Goal: Information Seeking & Learning: Learn about a topic

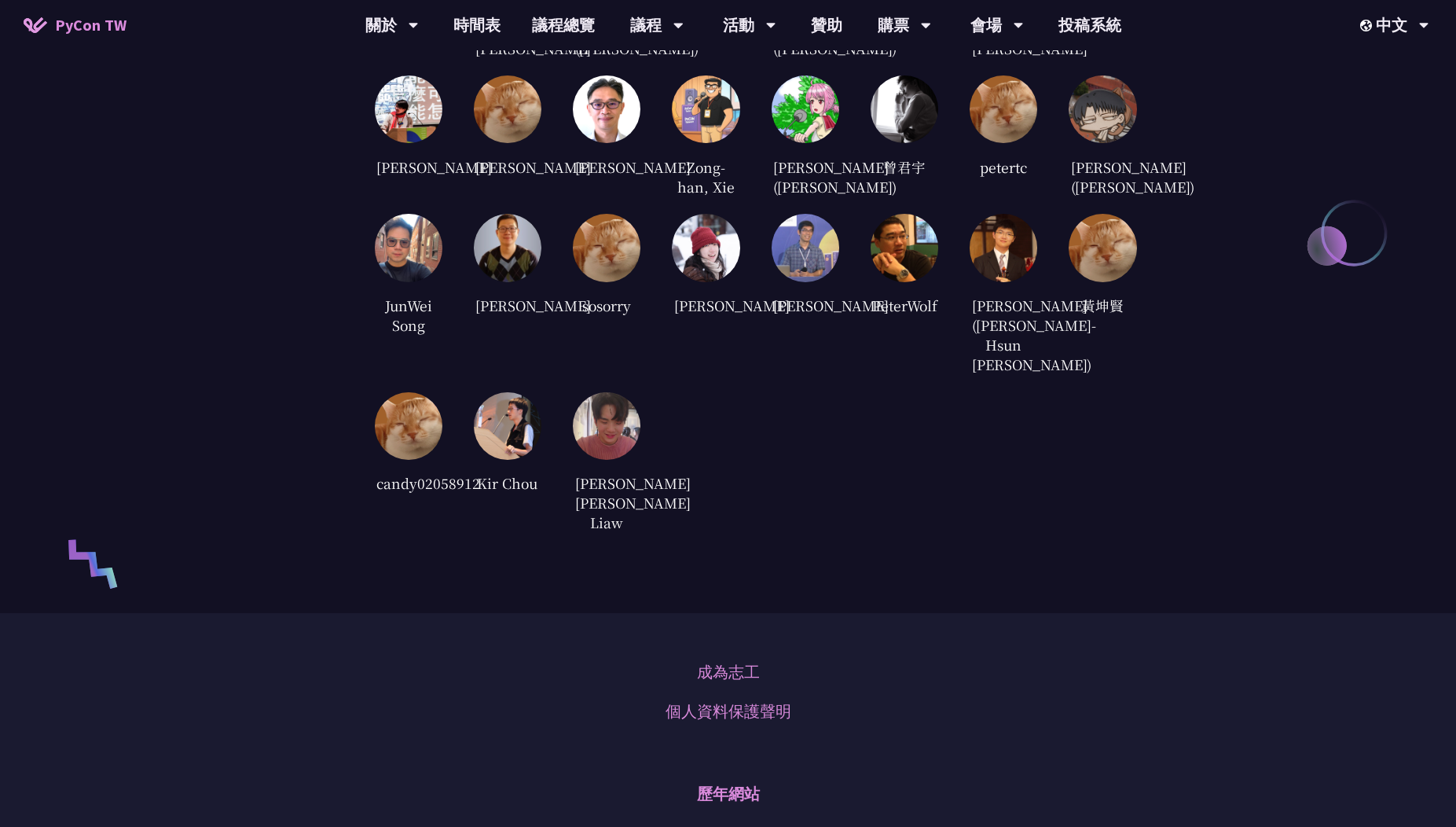
scroll to position [3209, 0]
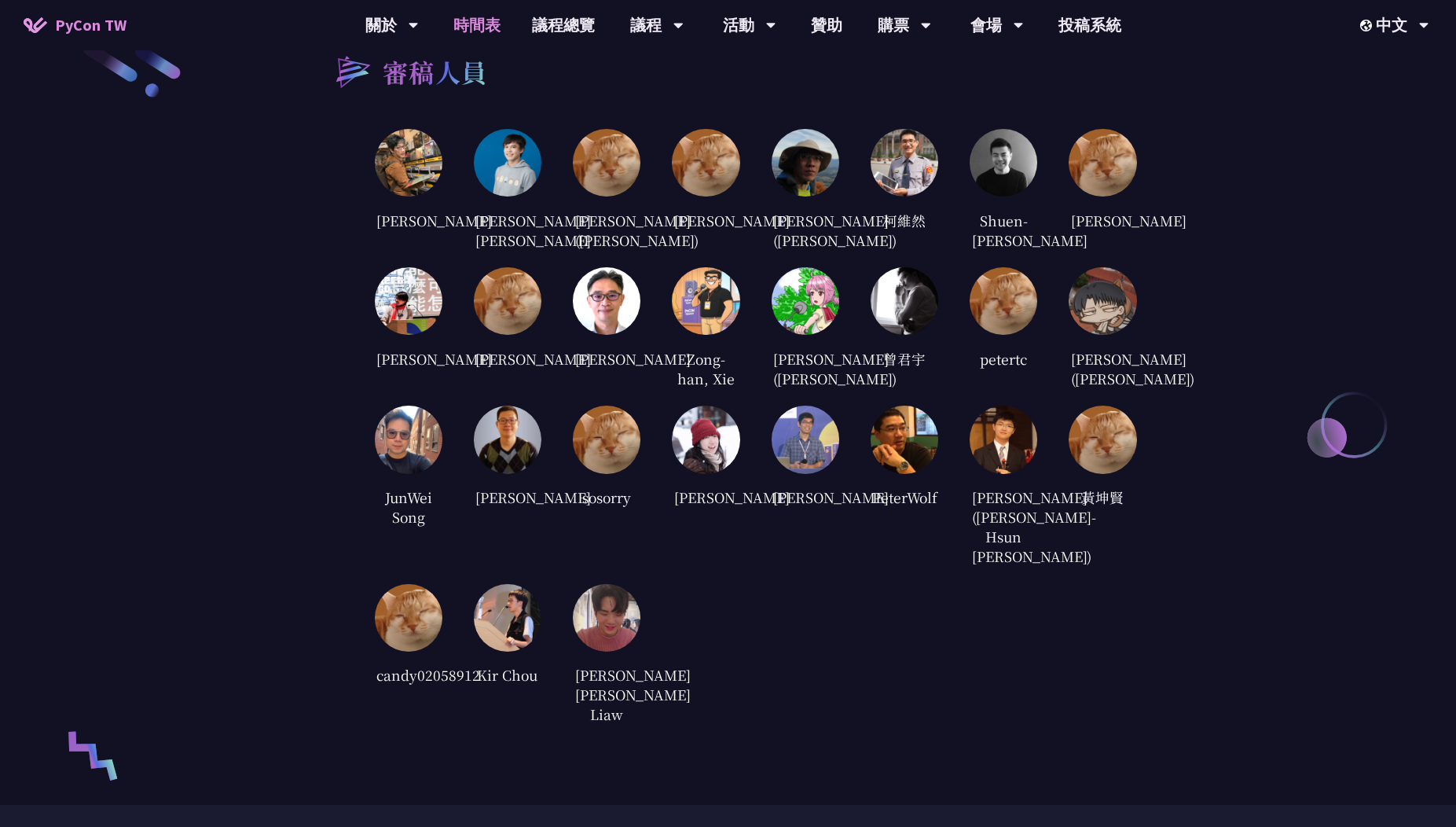
click at [482, 35] on link "時間表" at bounding box center [476, 25] width 78 height 51
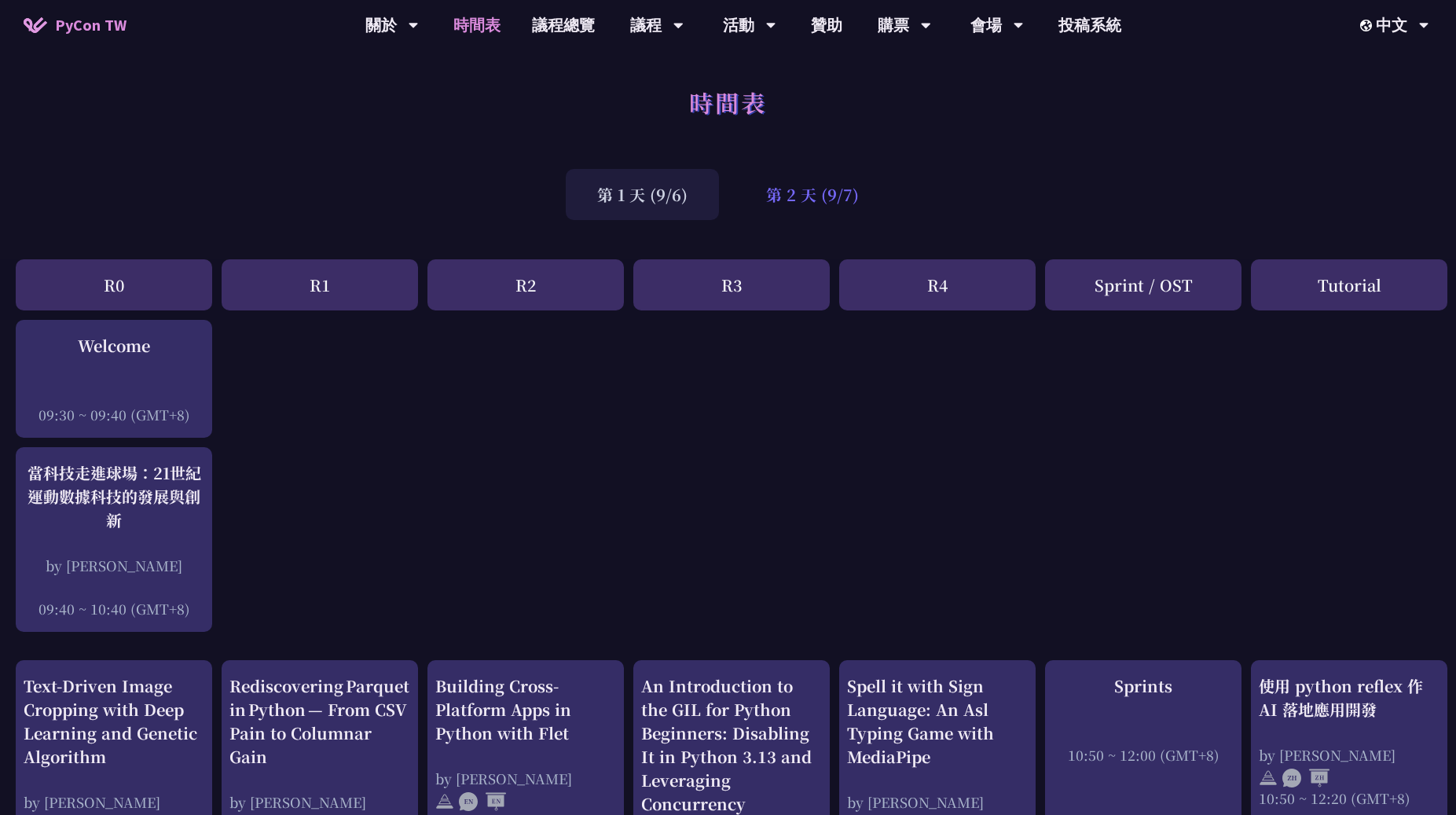
click at [744, 179] on div "第 2 天 (9/7)" at bounding box center [812, 194] width 156 height 51
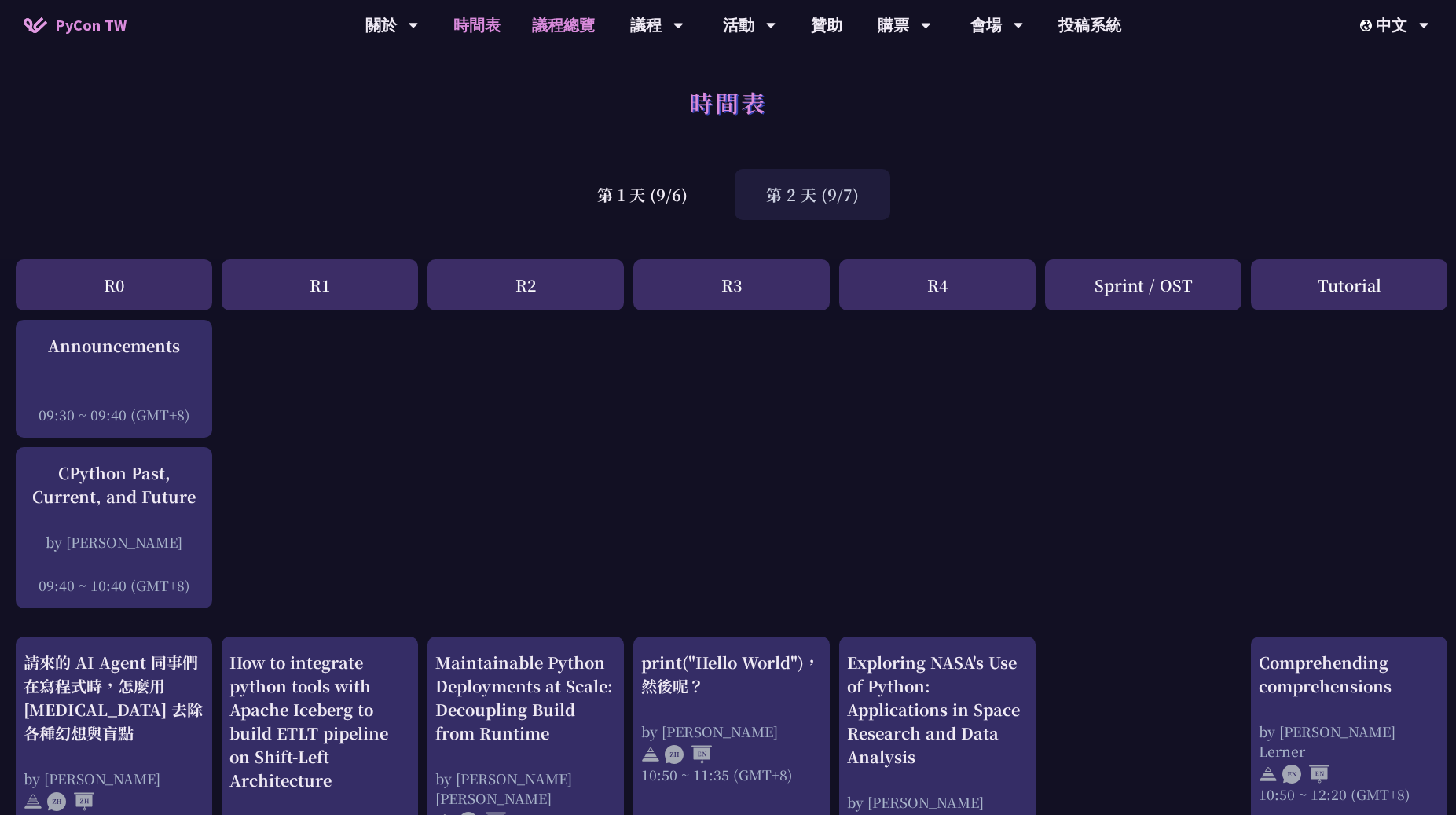
click at [565, 30] on link "議程總覽" at bounding box center [563, 25] width 95 height 51
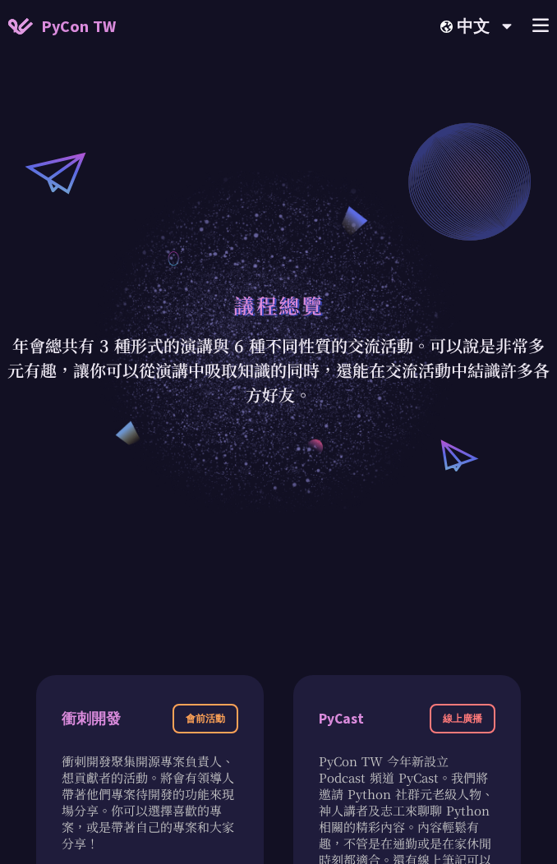
click at [545, 25] on line at bounding box center [540, 25] width 15 height 0
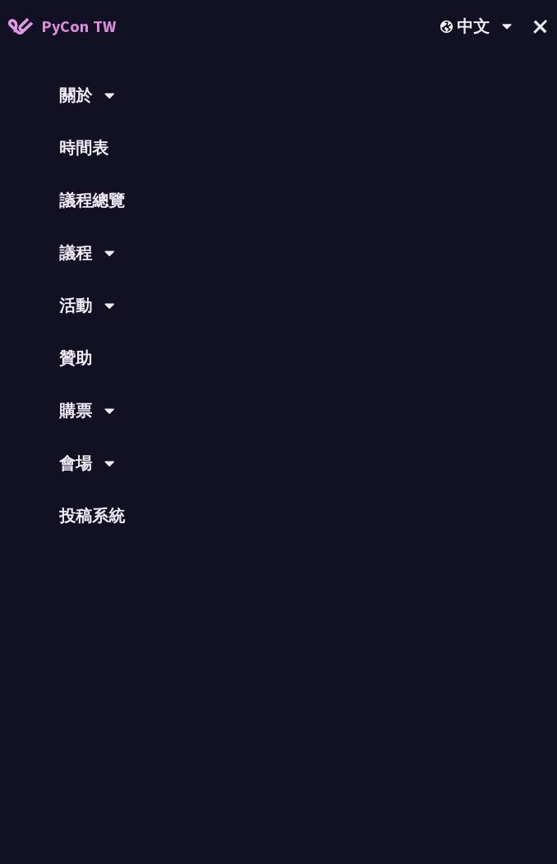
click at [103, 266] on div "議程" at bounding box center [278, 253] width 557 height 53
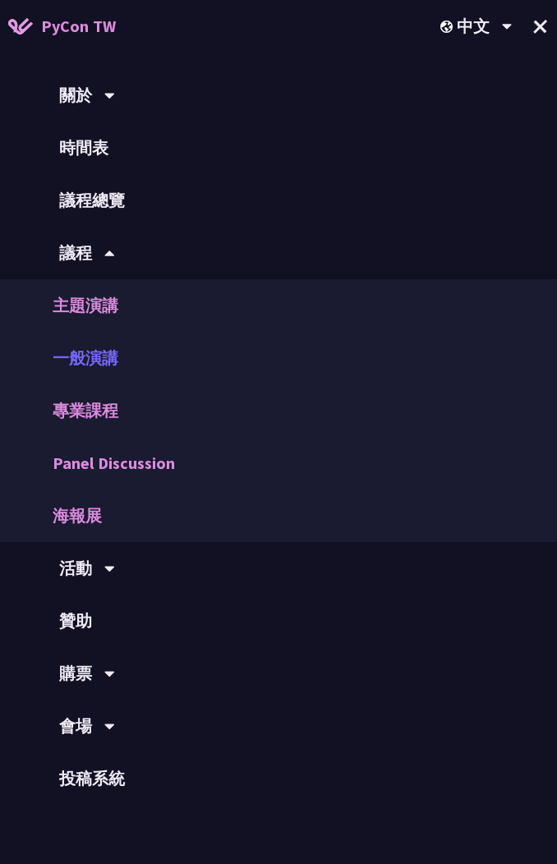
click at [113, 347] on link "一般演講" at bounding box center [278, 358] width 557 height 53
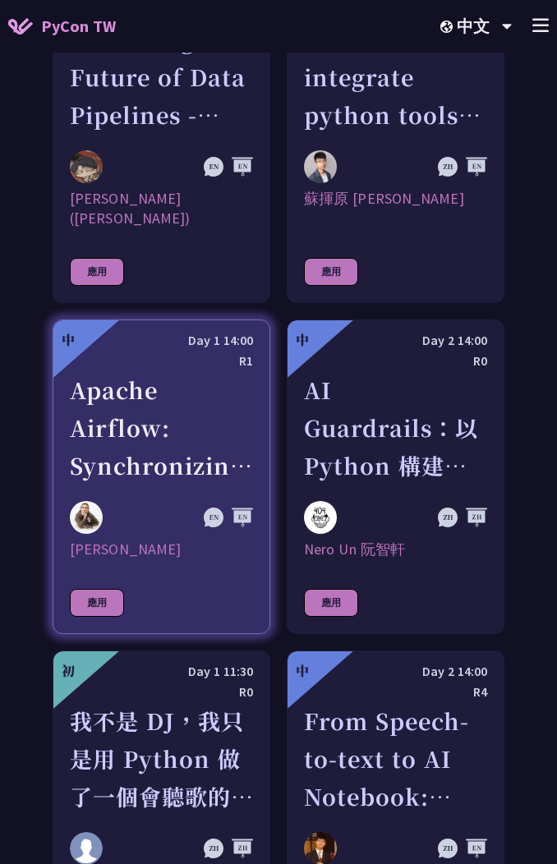
scroll to position [838, 0]
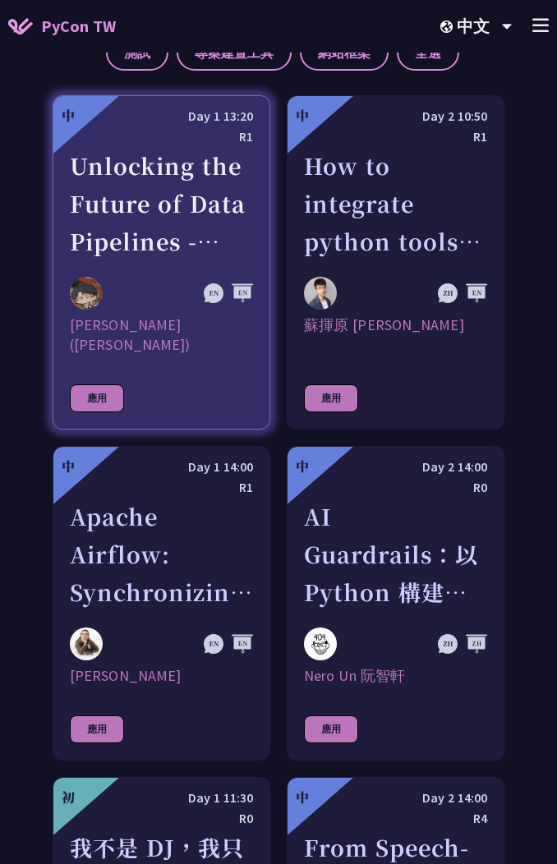
click at [149, 269] on link "中 Day 1 13:20 R1 Unlocking the Future of Data Pipelines - Apache Airflow 3 [PER…" at bounding box center [162, 262] width 218 height 334
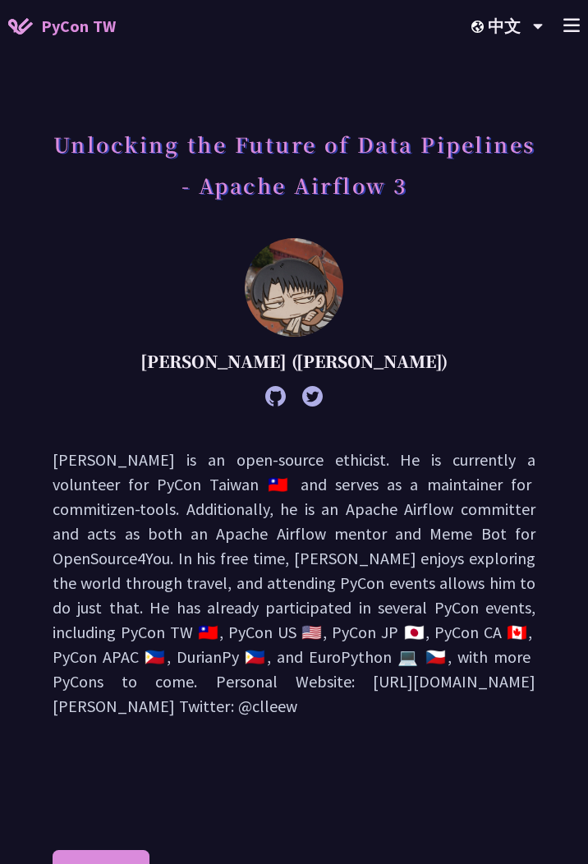
click at [81, 36] on span "PyCon TW" at bounding box center [78, 26] width 75 height 25
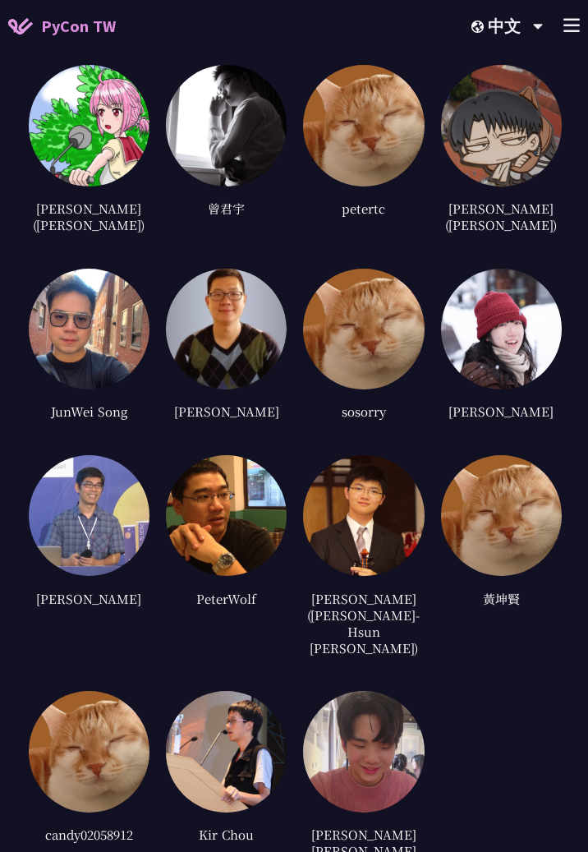
scroll to position [6258, 0]
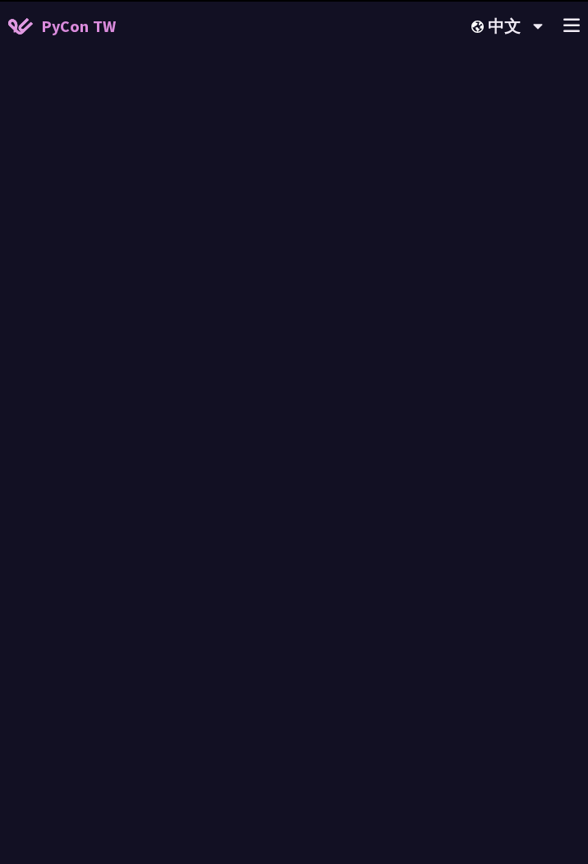
scroll to position [838, 0]
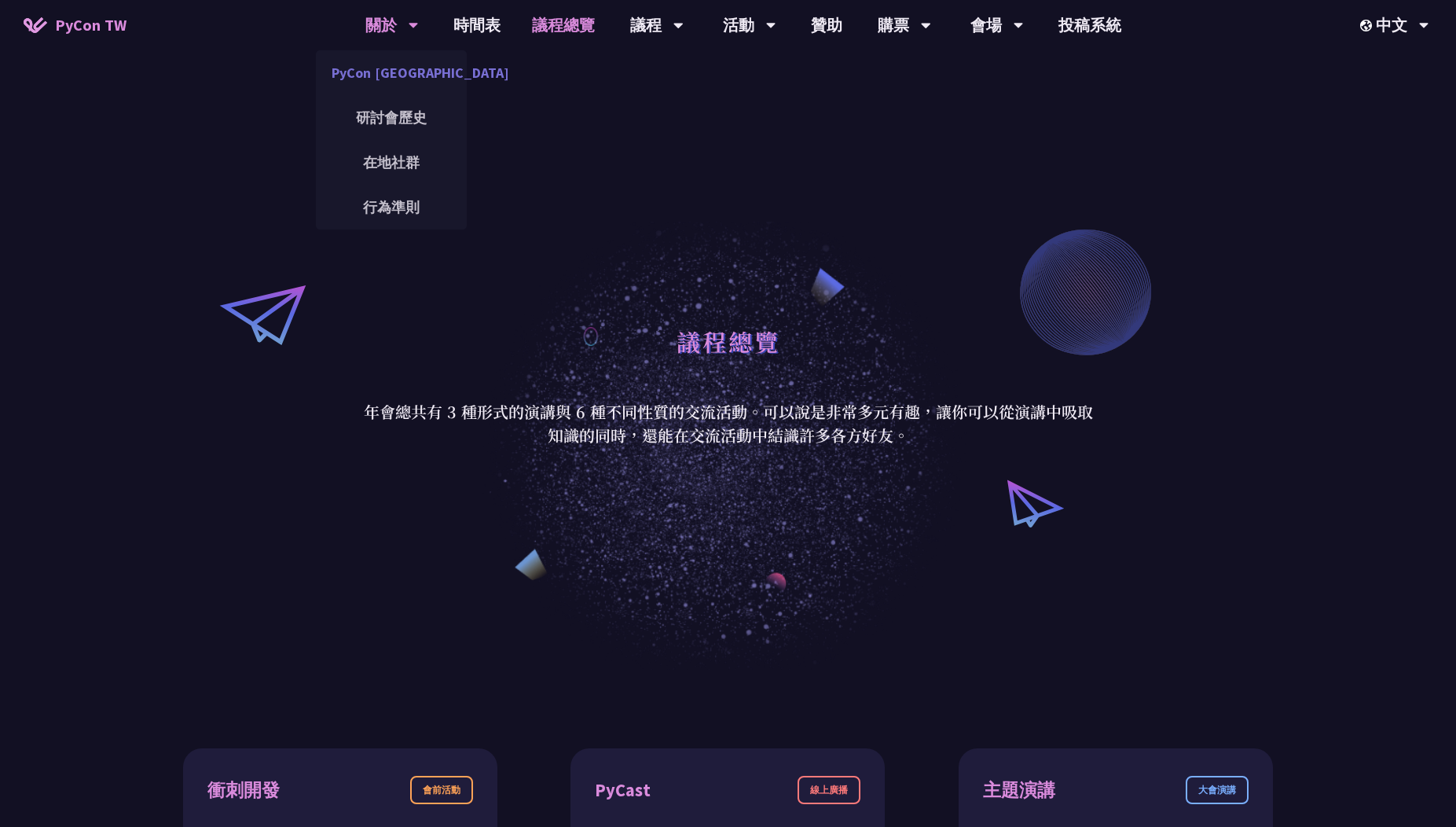
click at [403, 67] on link "PyCon [GEOGRAPHIC_DATA]" at bounding box center [391, 73] width 151 height 37
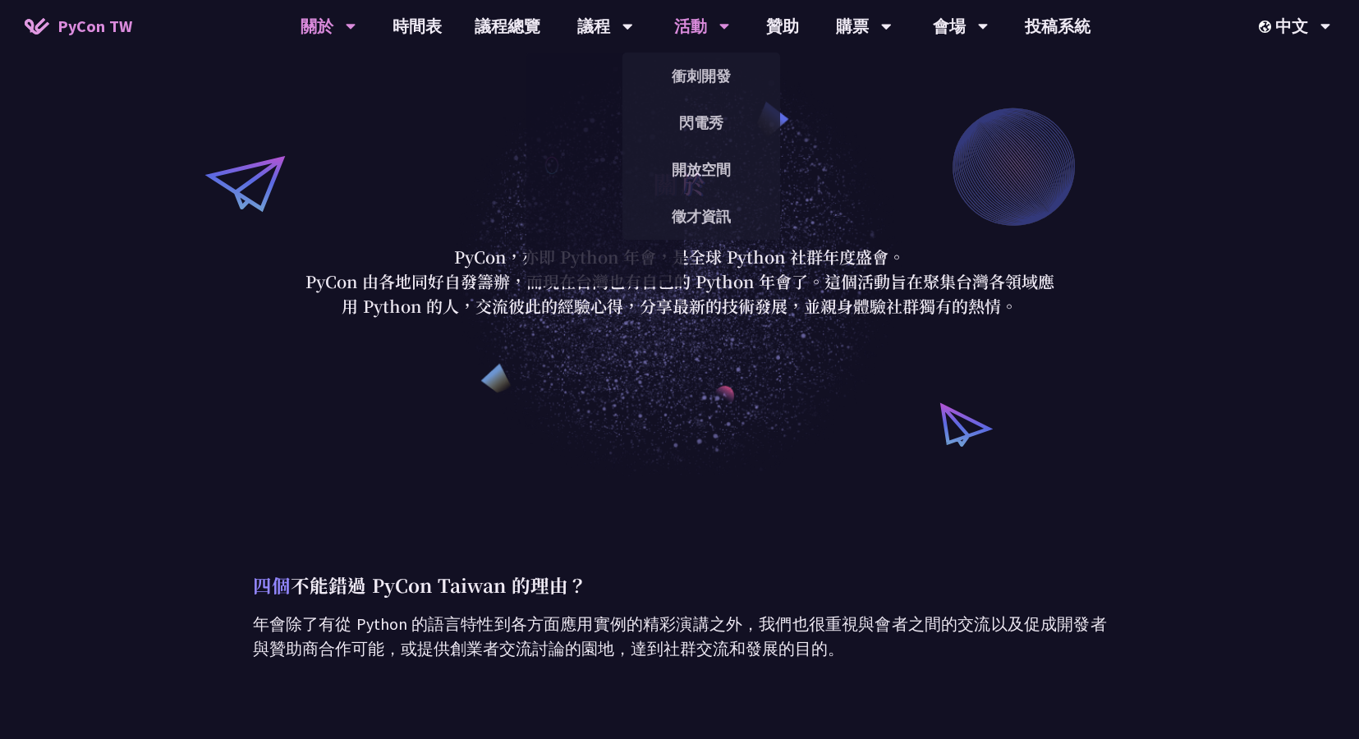
click at [633, 27] on div "活動" at bounding box center [605, 26] width 56 height 53
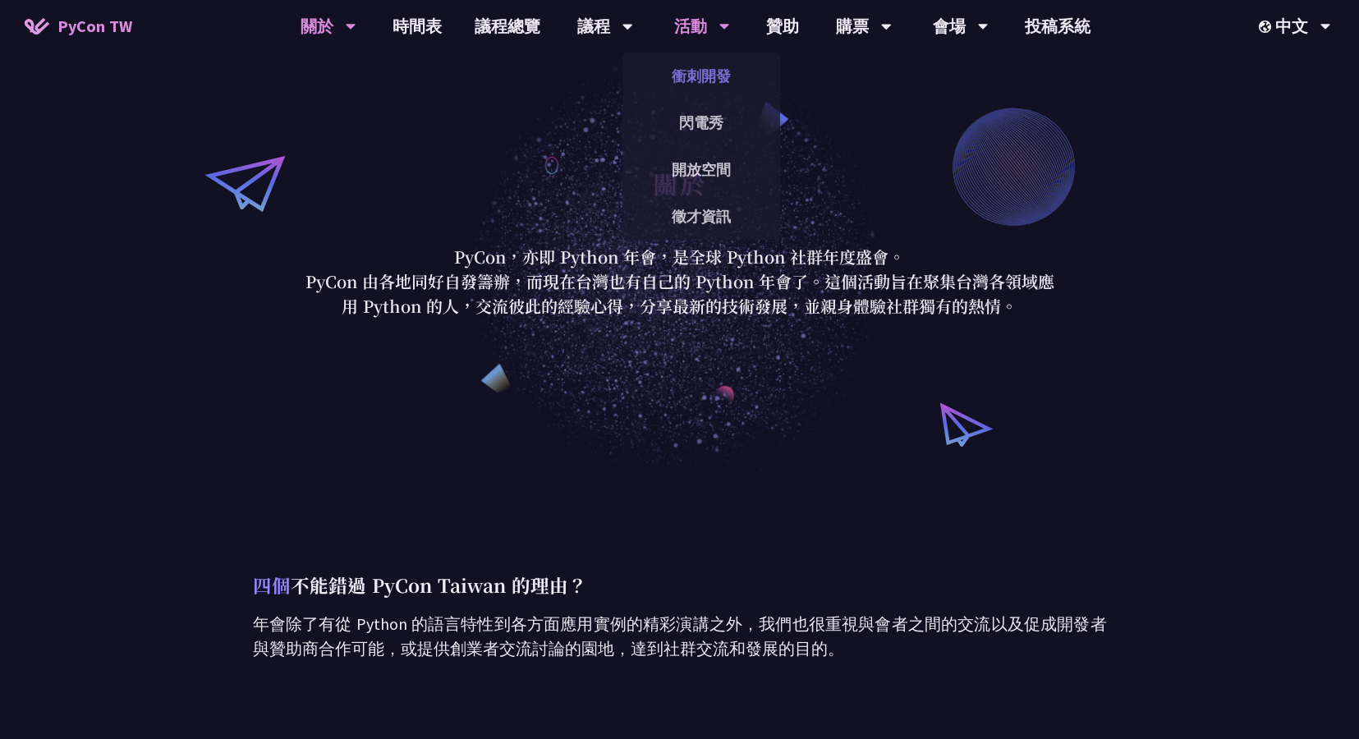
click at [701, 66] on link "衝刺開發" at bounding box center [702, 76] width 158 height 39
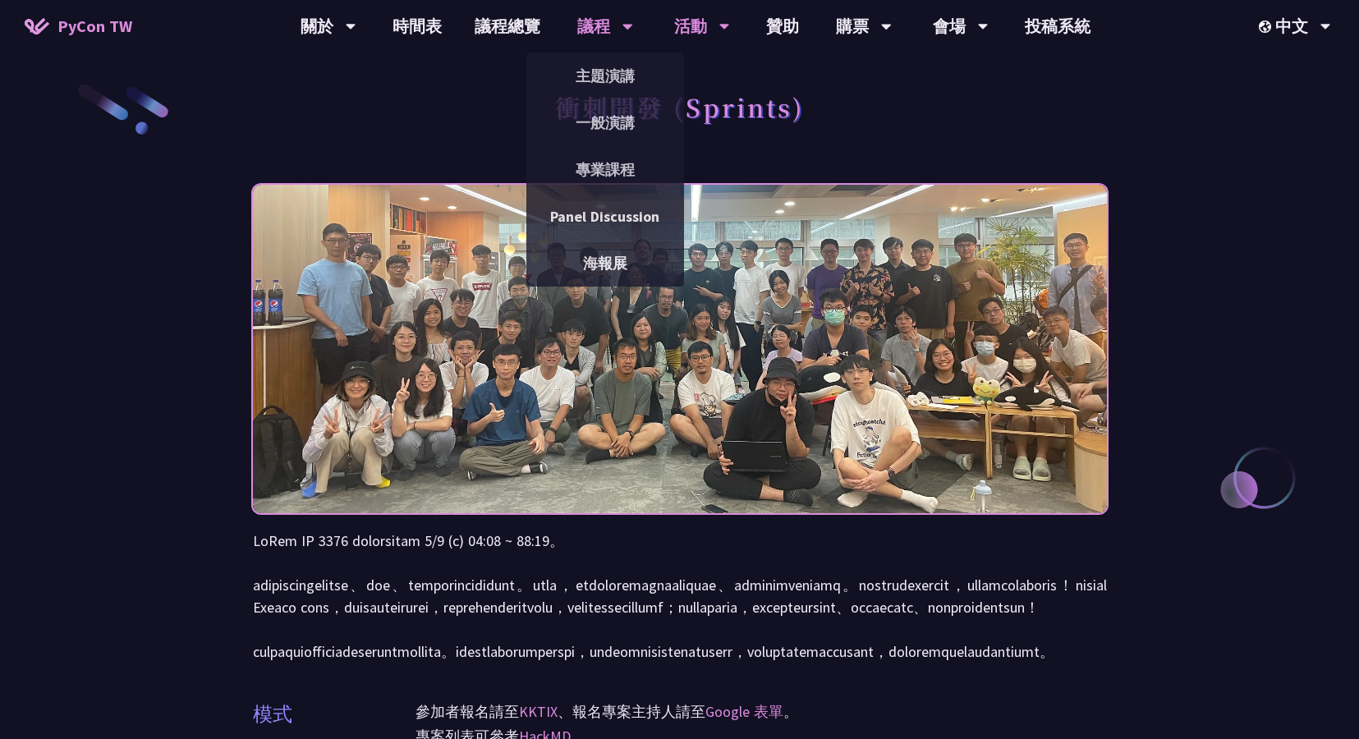
click at [356, 39] on div "議程" at bounding box center [329, 26] width 56 height 53
click at [623, 255] on link "海報展" at bounding box center [605, 263] width 158 height 39
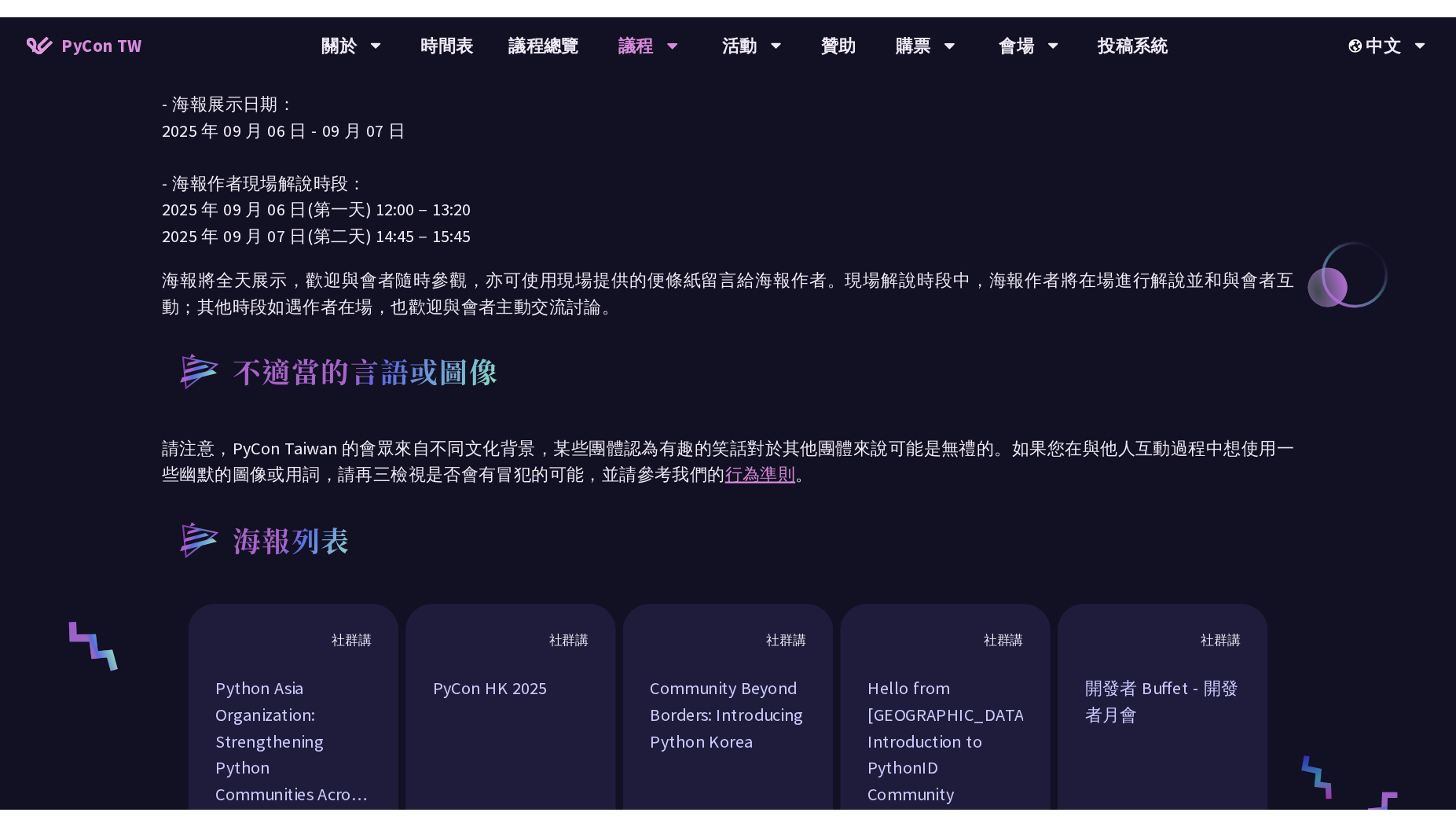
scroll to position [898, 0]
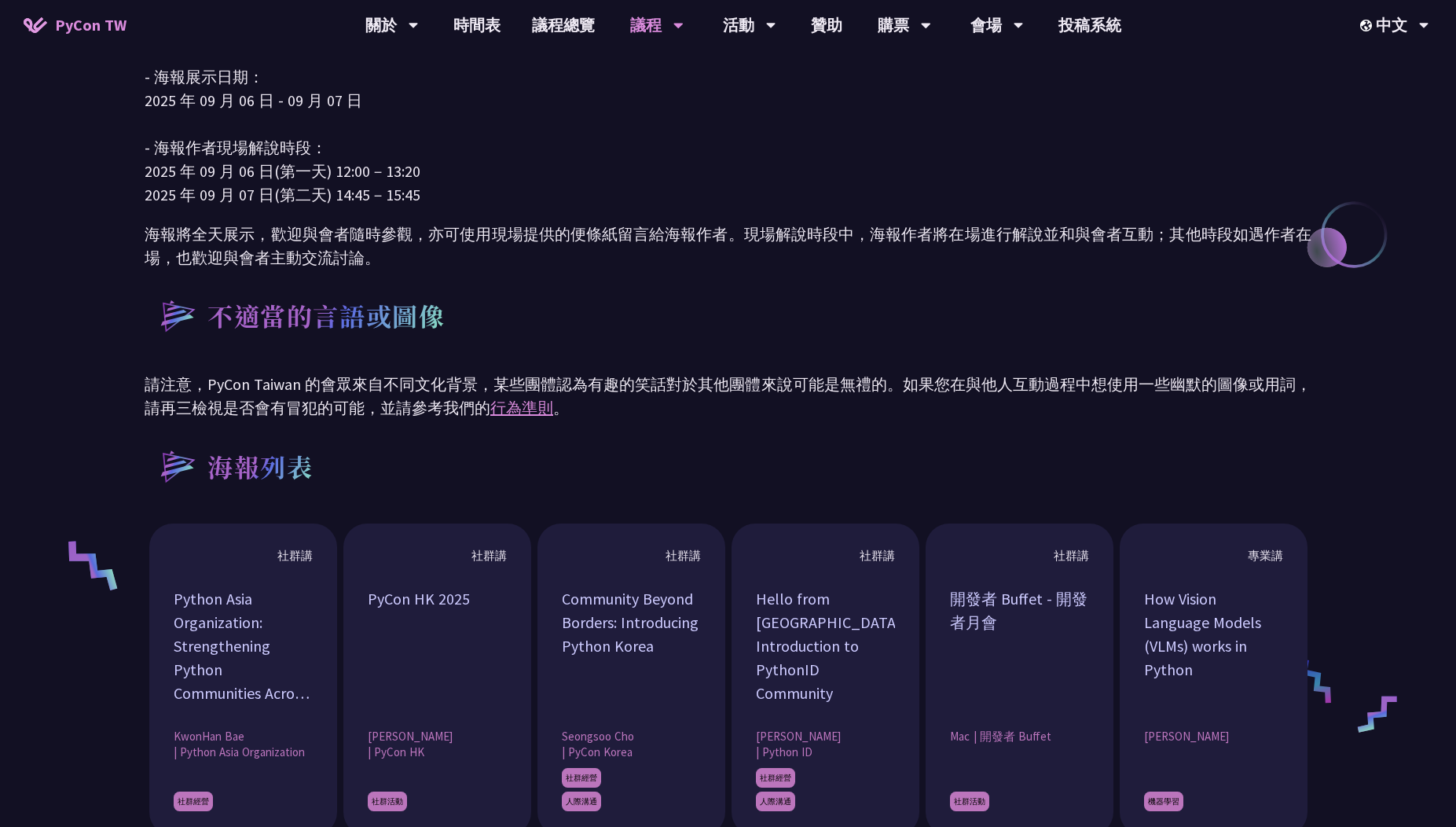
click at [429, 207] on div "活動地點 海報展將在[GEOGRAPHIC_DATA] 608 室舉行 活動時間 - 海報展示日期： [DATE] - [DATE] - 海報作者現場解說時段…" at bounding box center [728, 506] width 1167 height 1468
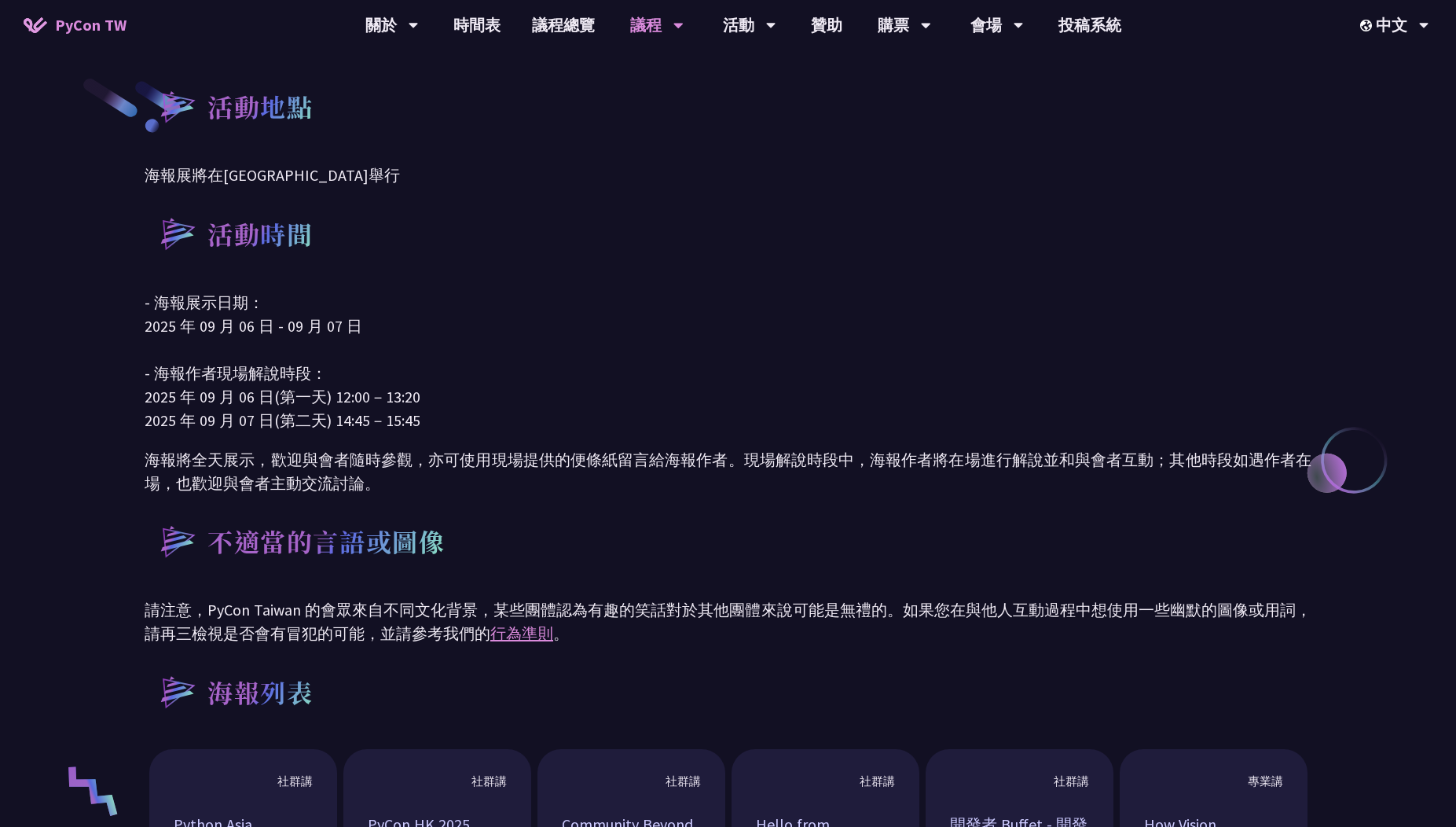
scroll to position [662, 0]
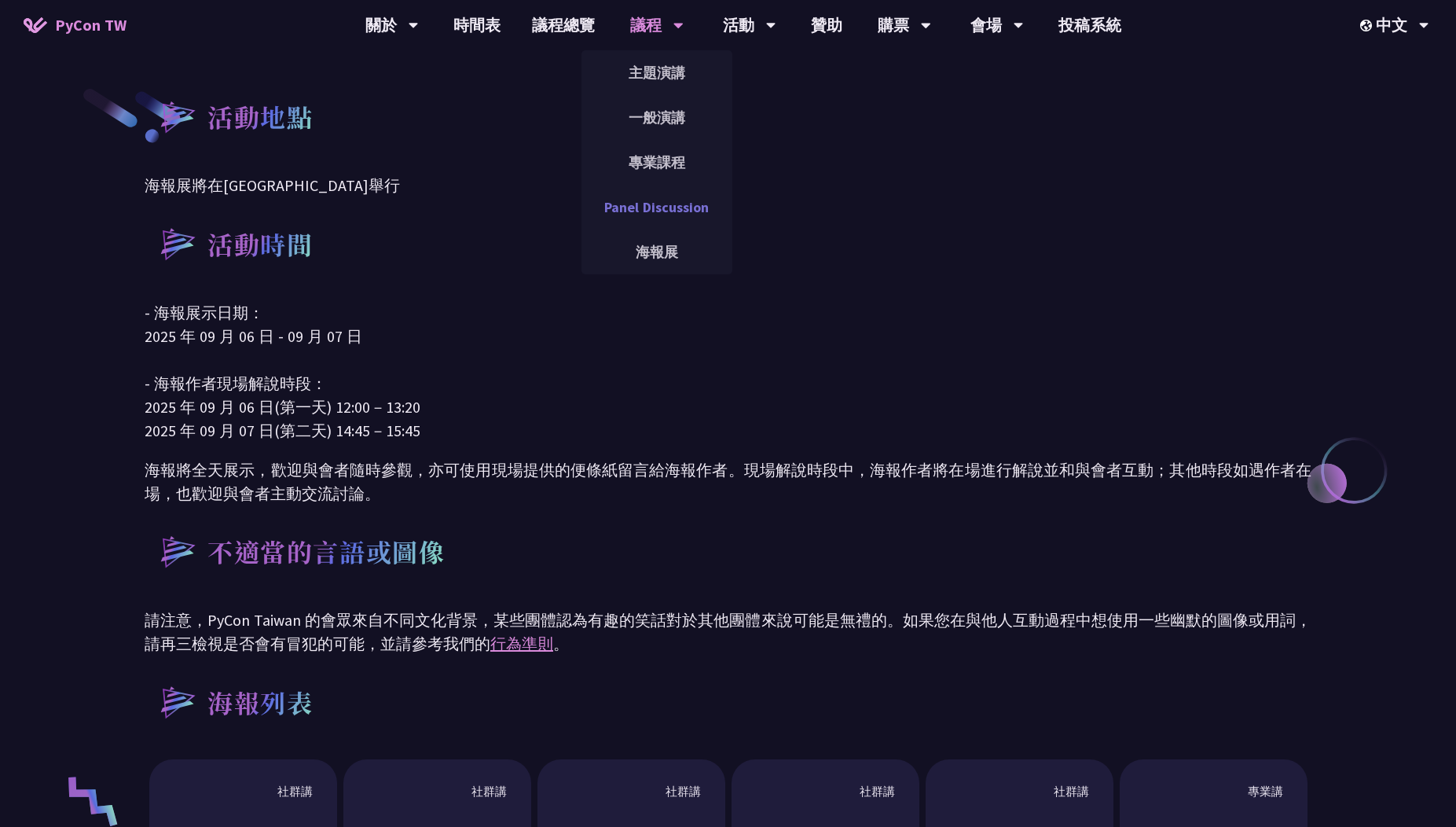
click at [646, 210] on link "Panel Discussion" at bounding box center [657, 207] width 151 height 37
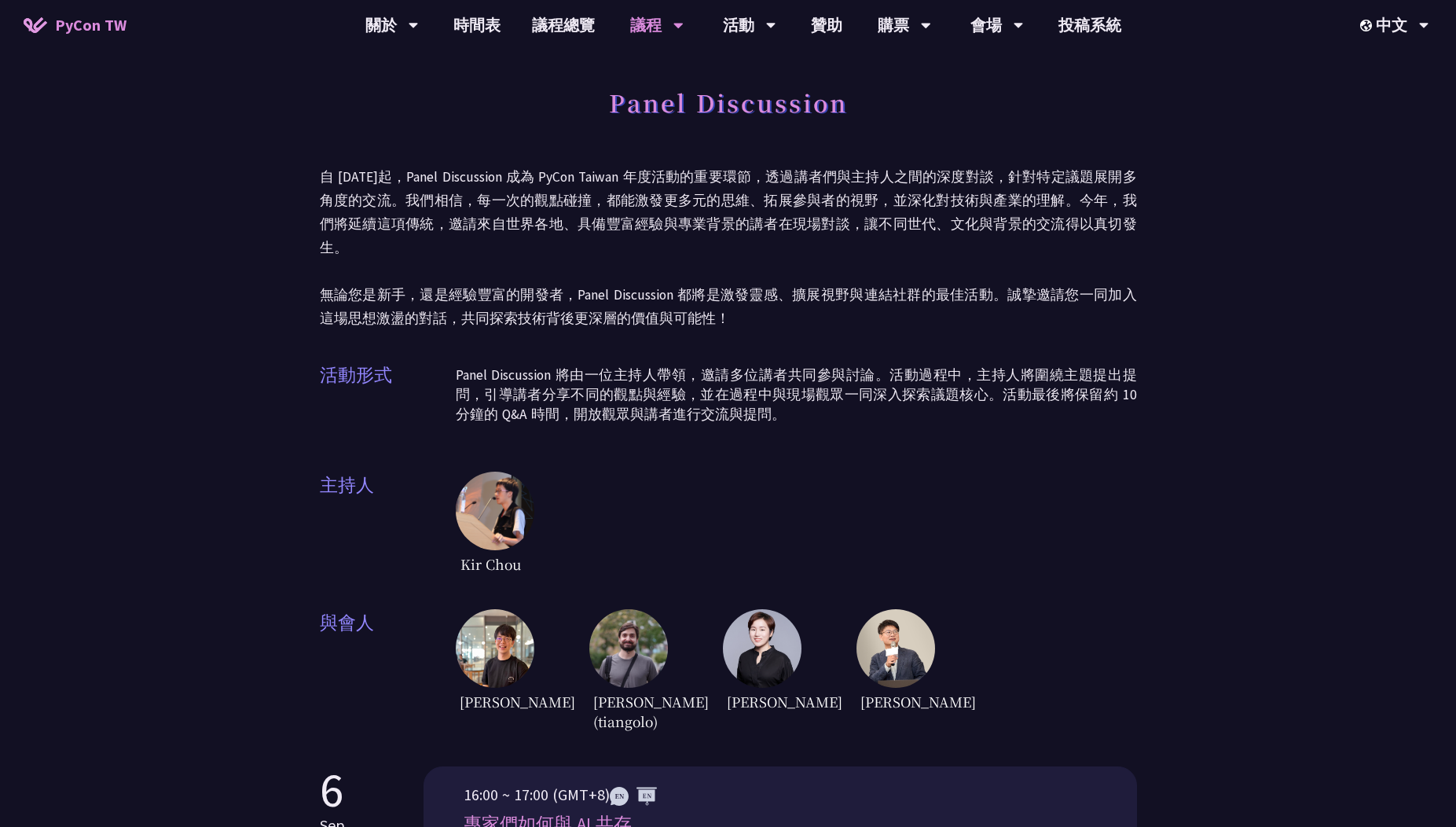
click at [468, 366] on p "Panel Discussion 將由一位主持人帶領，邀請多位講者共同參與討論。活動過程中，主持人將圍繞主題提出提問，引導講者分享不同的觀點與經驗，並在過程中…" at bounding box center [796, 395] width 681 height 59
drag, startPoint x: 468, startPoint y: 348, endPoint x: 500, endPoint y: 353, distance: 32.4
click at [500, 366] on p "Panel Discussion 將由一位主持人帶領，邀請多位講者共同參與討論。活動過程中，主持人將圍繞主題提出提問，引導講者分享不同的觀點與經驗，並在過程中…" at bounding box center [796, 395] width 681 height 59
copy p "Panel Discussion"
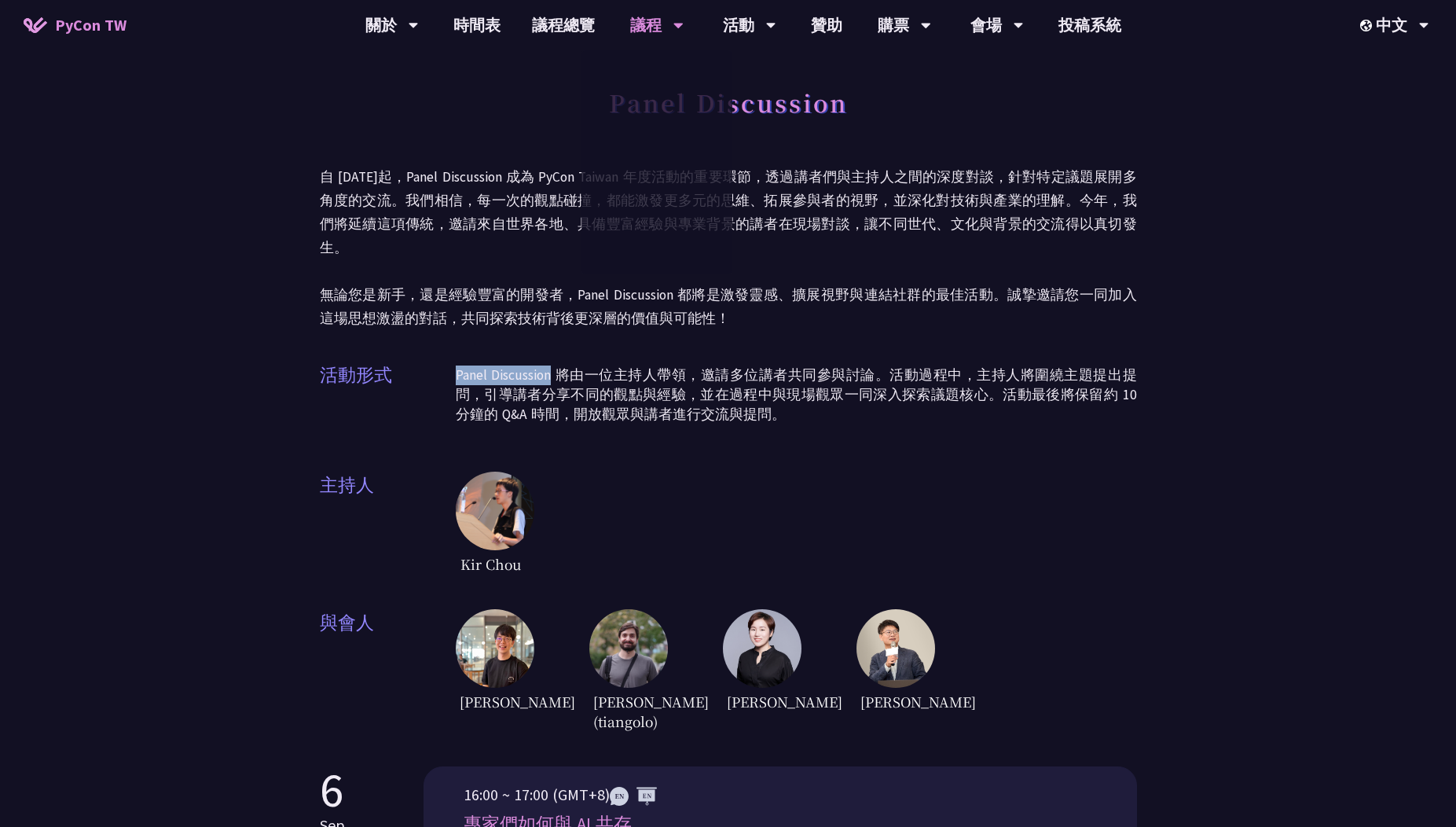
click at [666, 332] on div "Panel Discussion 自 [DATE]起，Panel Discussion 成為 PyCon Taiwan 年度活動的重要環節，透過講者們與主持人…" at bounding box center [728, 407] width 817 height 657
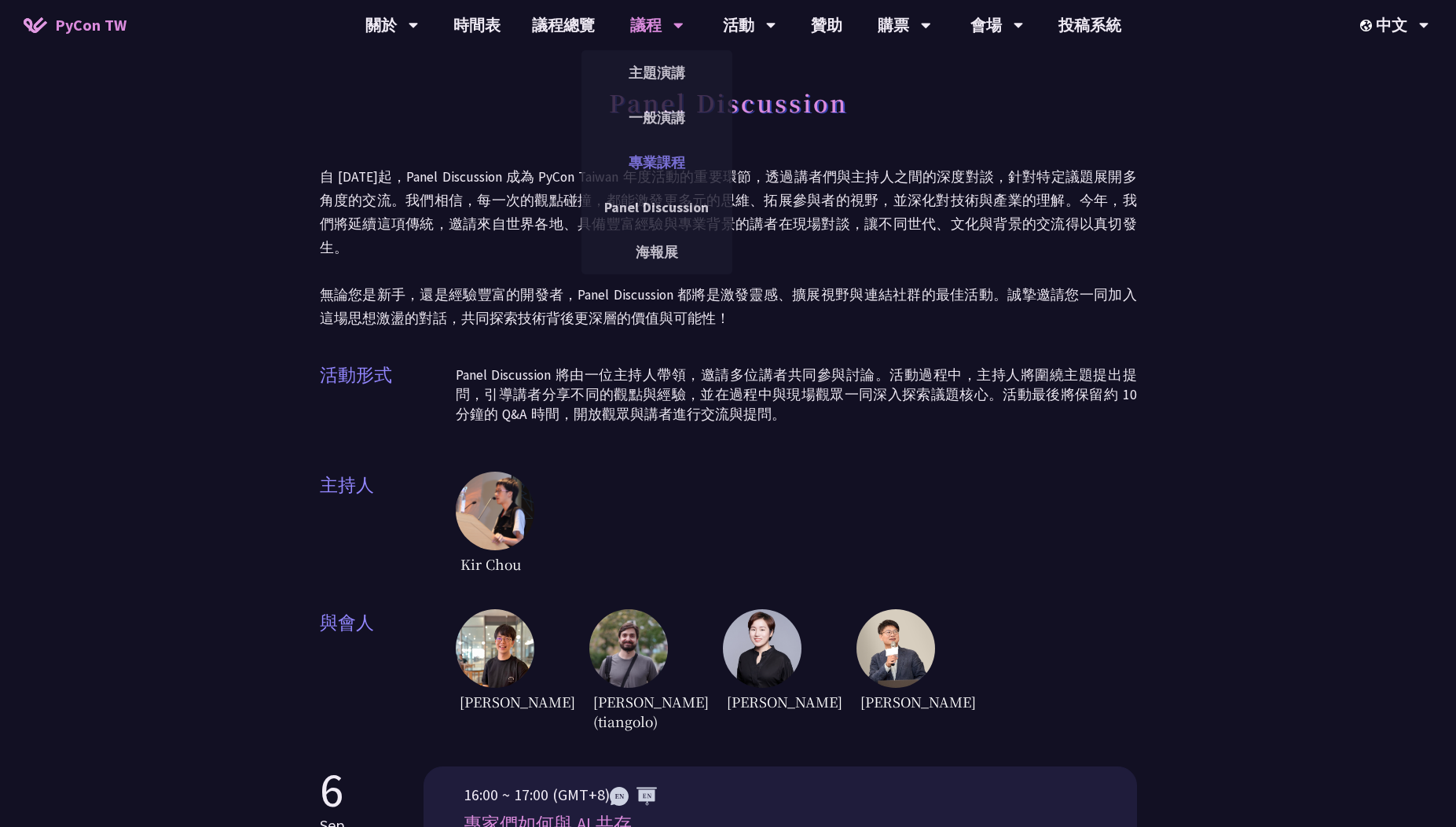
click at [673, 169] on link "專業課程" at bounding box center [657, 162] width 151 height 37
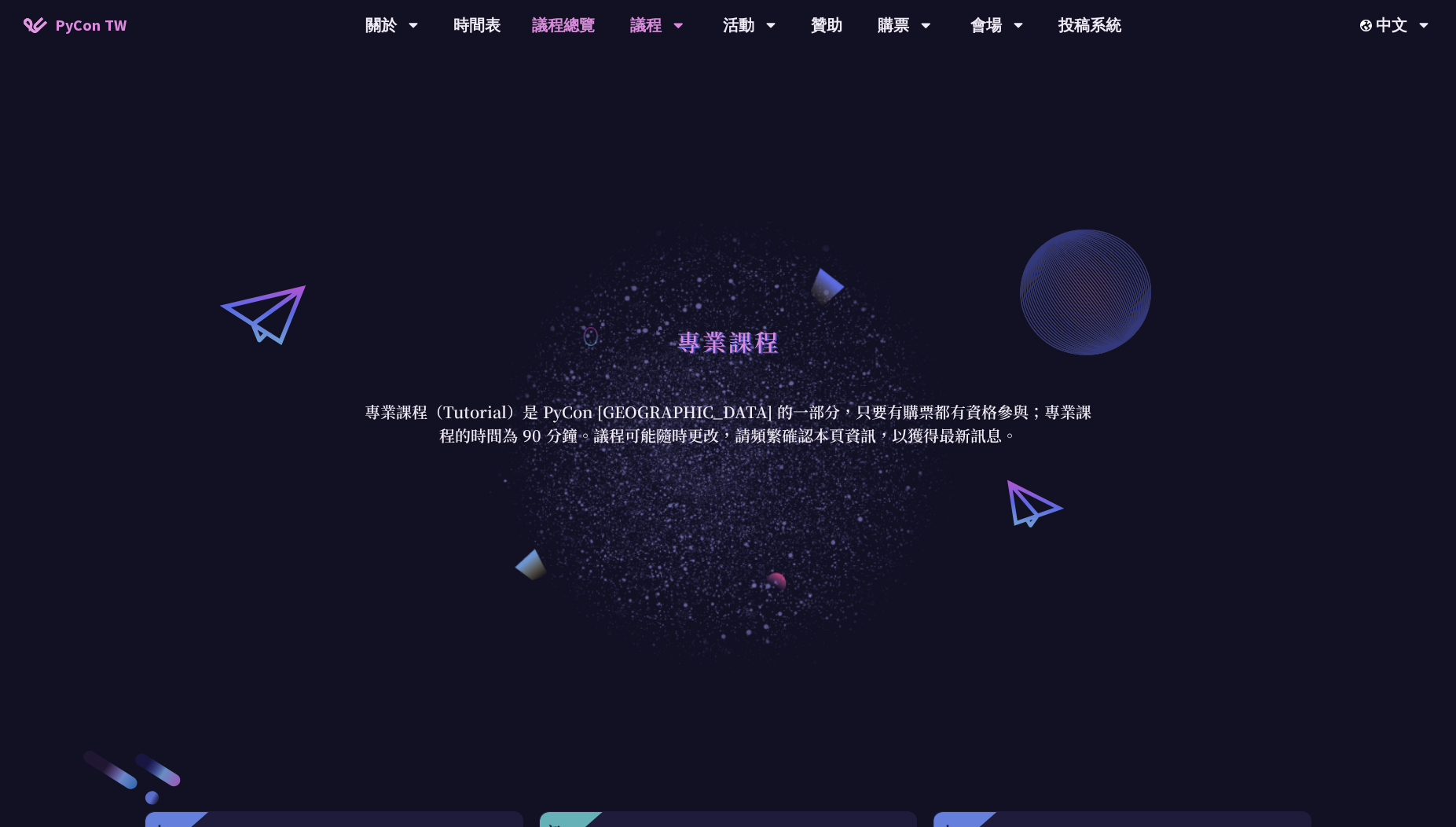
click at [575, 34] on link "議程總覽" at bounding box center [563, 25] width 95 height 51
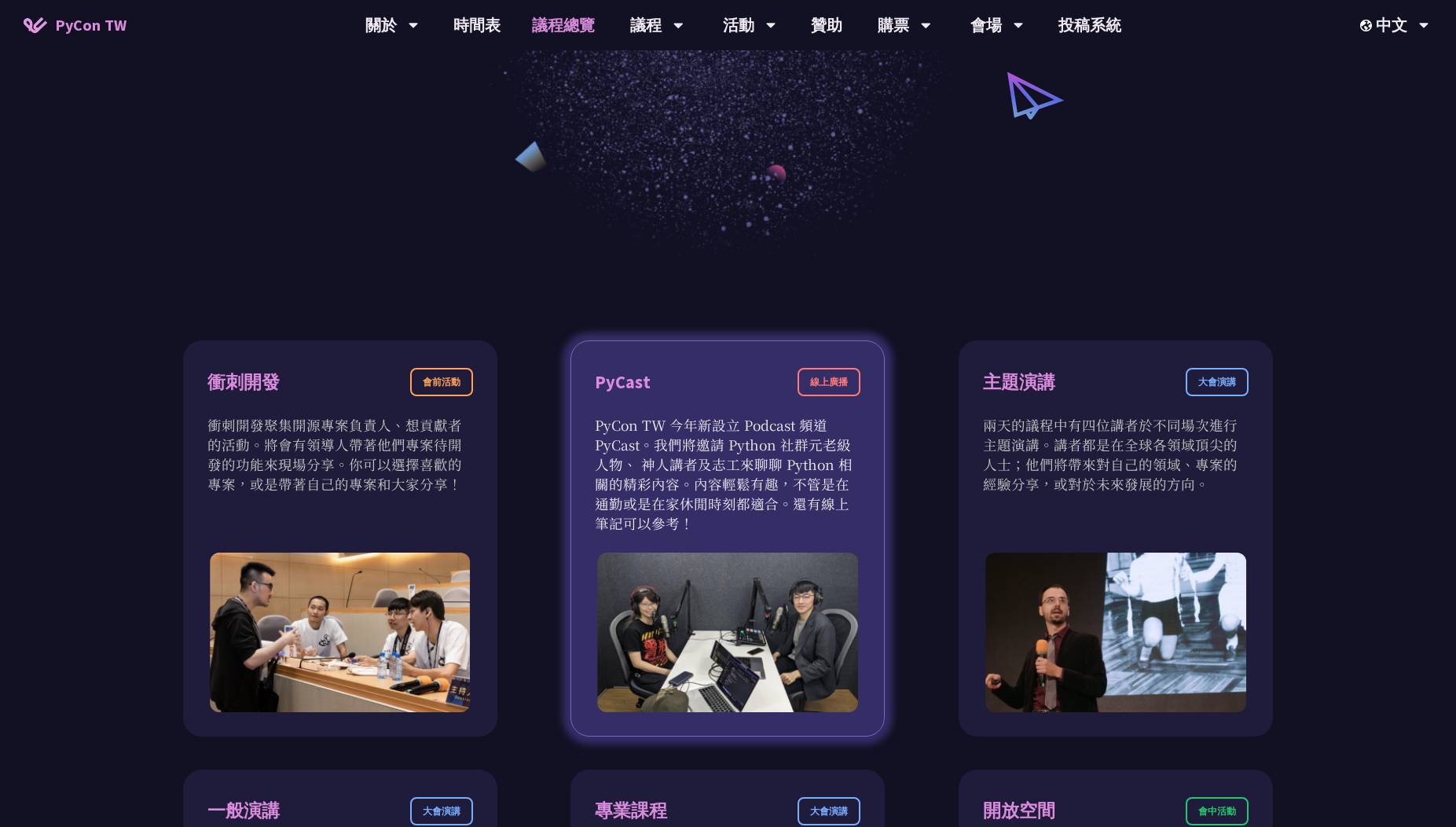
scroll to position [401, 0]
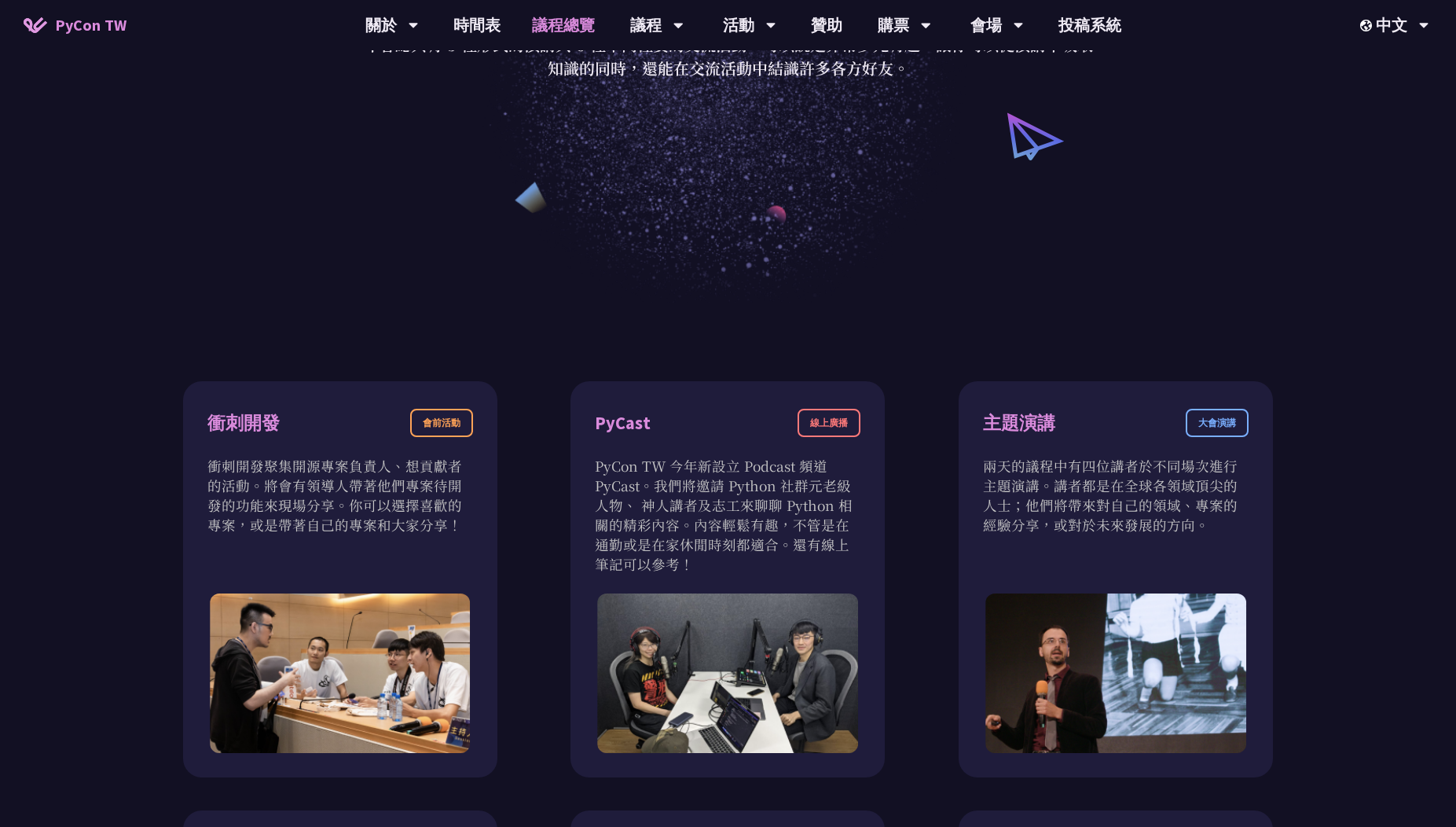
scroll to position [0, 0]
